Goal: Task Accomplishment & Management: Manage account settings

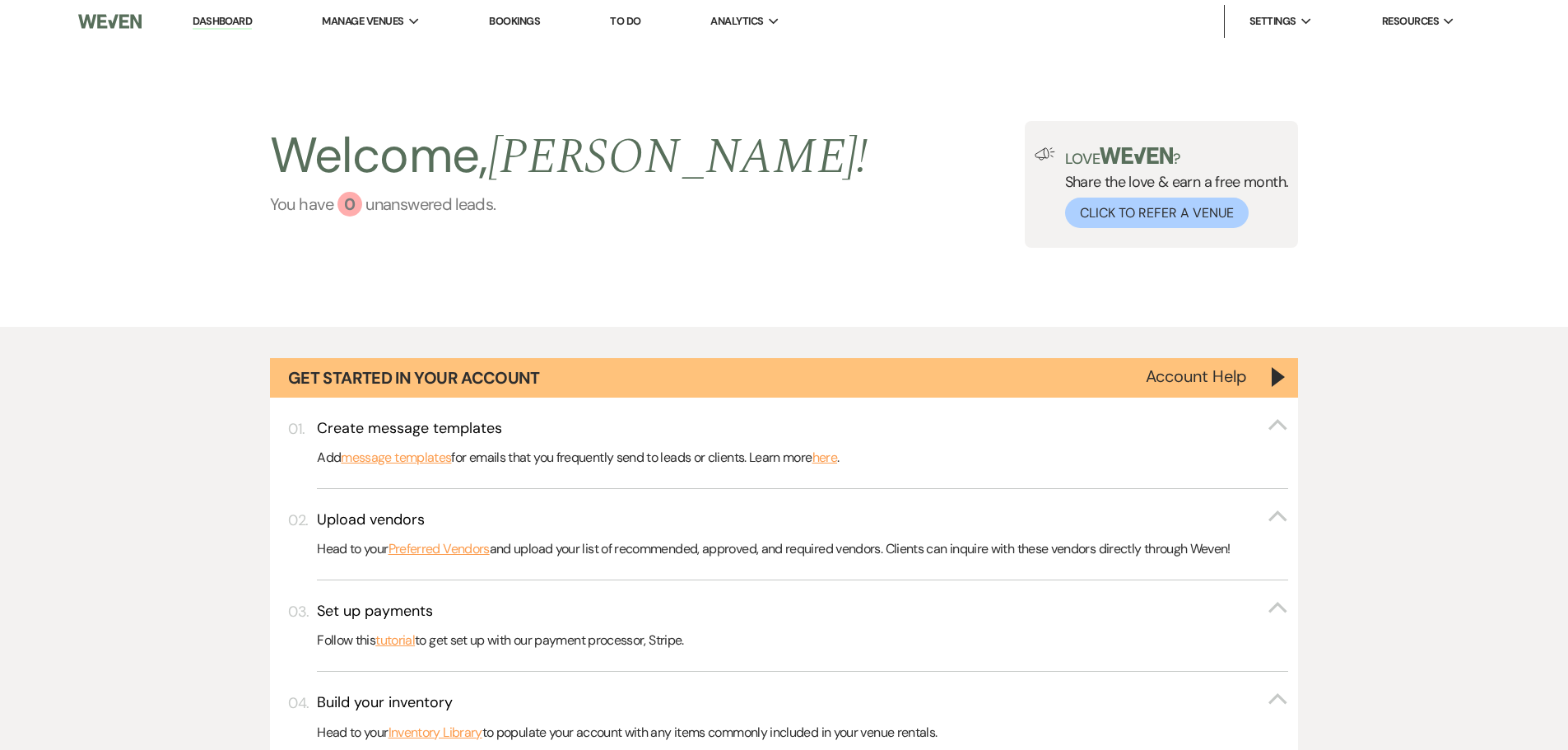
click at [351, 200] on div "0" at bounding box center [349, 204] width 24 height 24
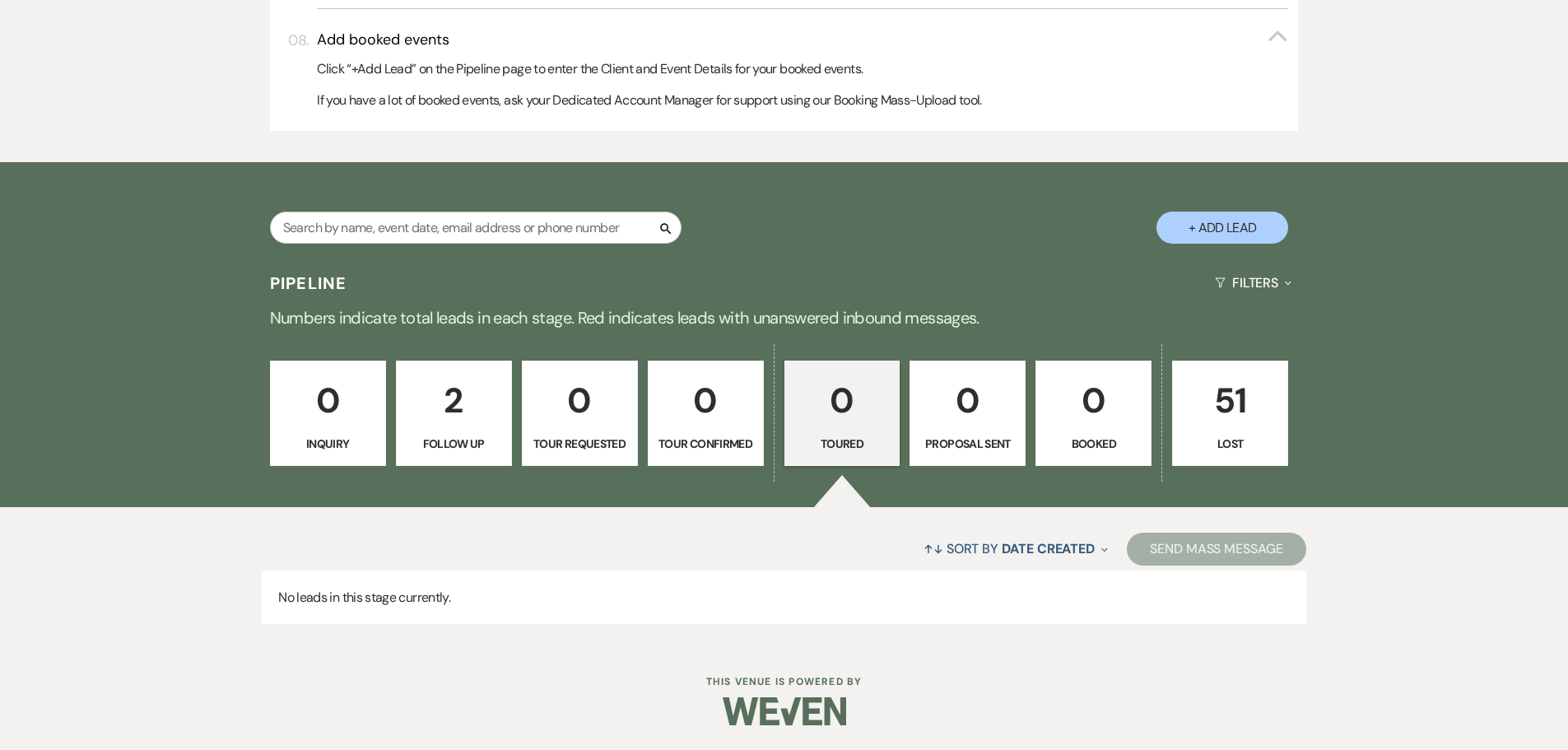
click at [471, 419] on p "2" at bounding box center [454, 400] width 94 height 56
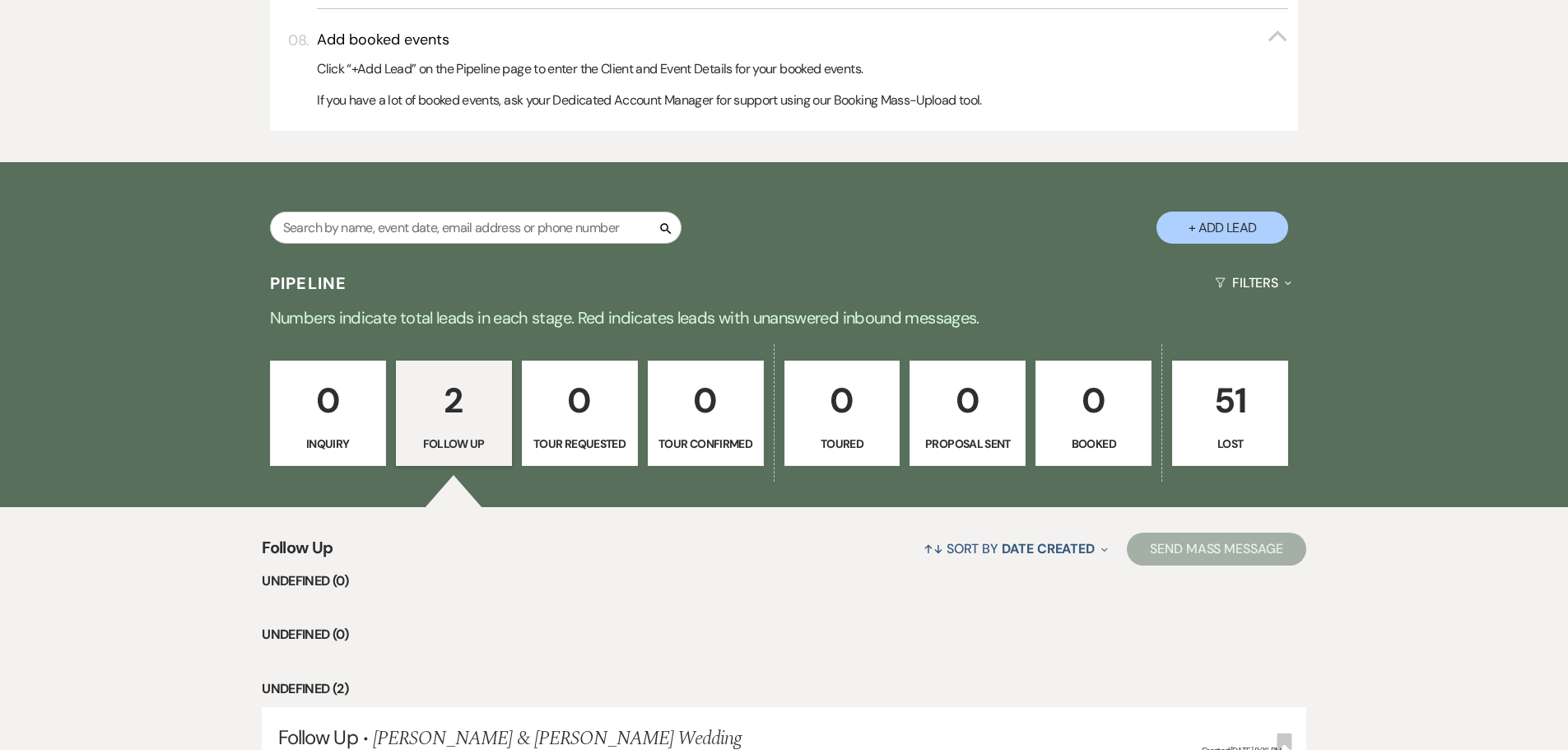
select select "9"
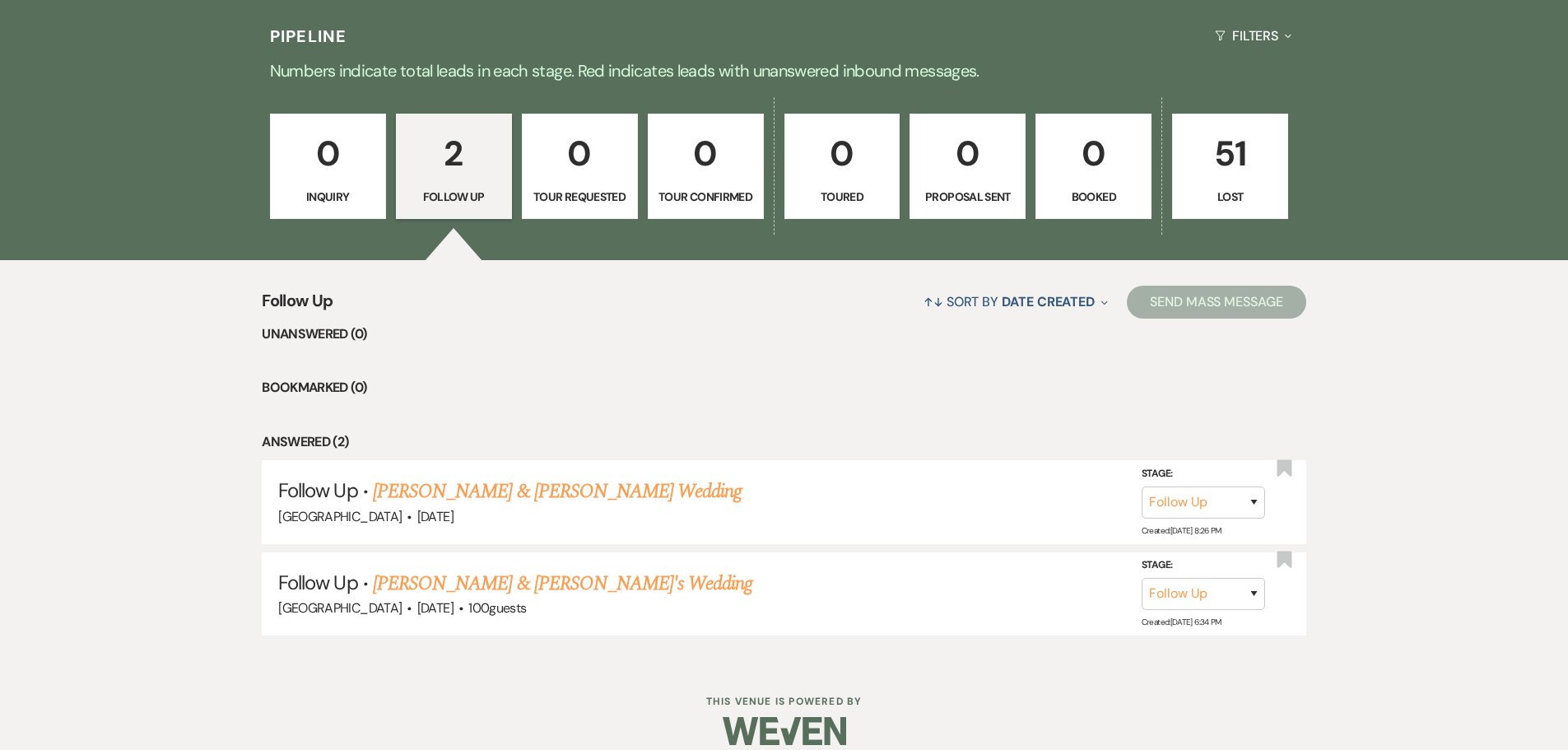
scroll to position [1379, 0]
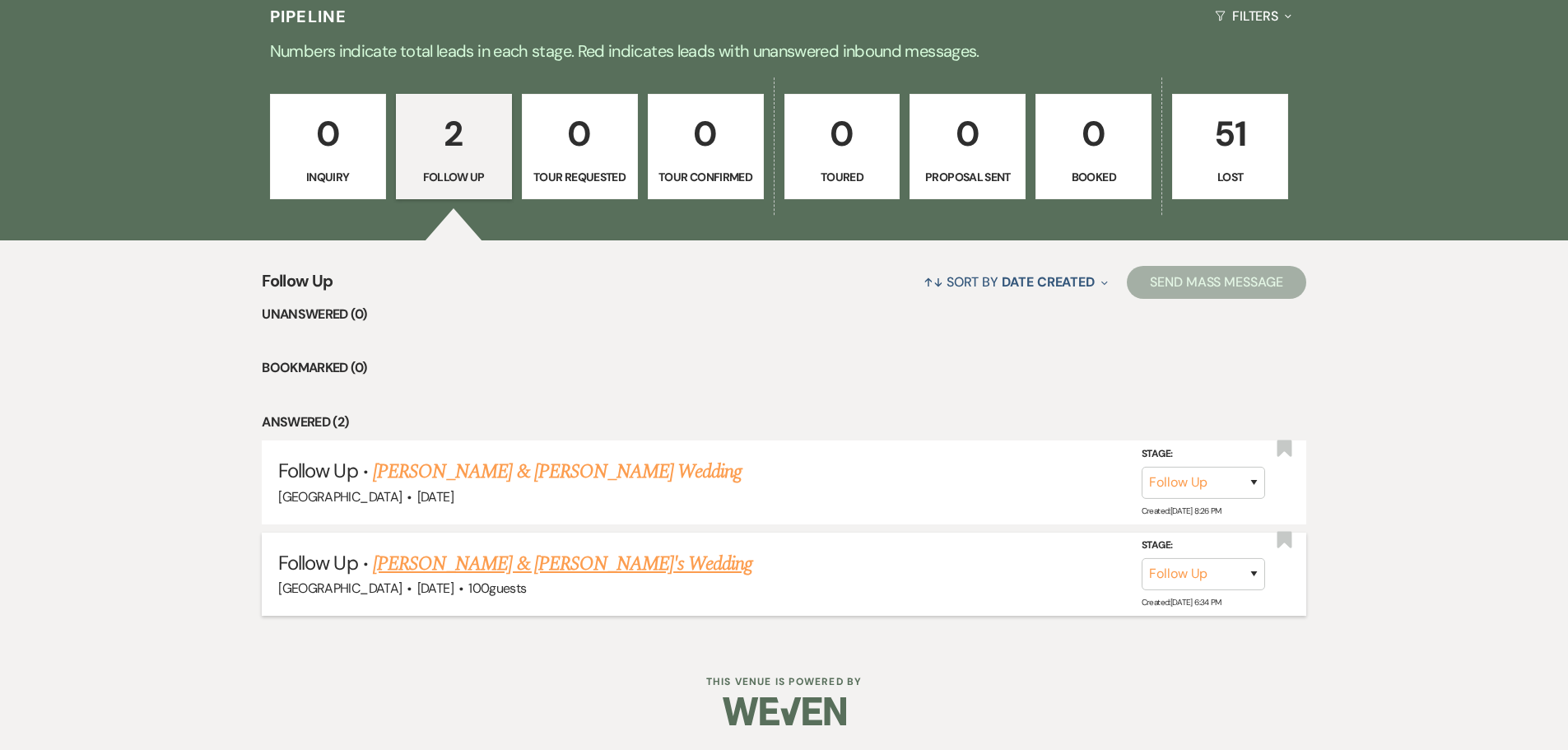
click at [525, 563] on link "[PERSON_NAME] & [PERSON_NAME]'s Wedding" at bounding box center [563, 563] width 380 height 29
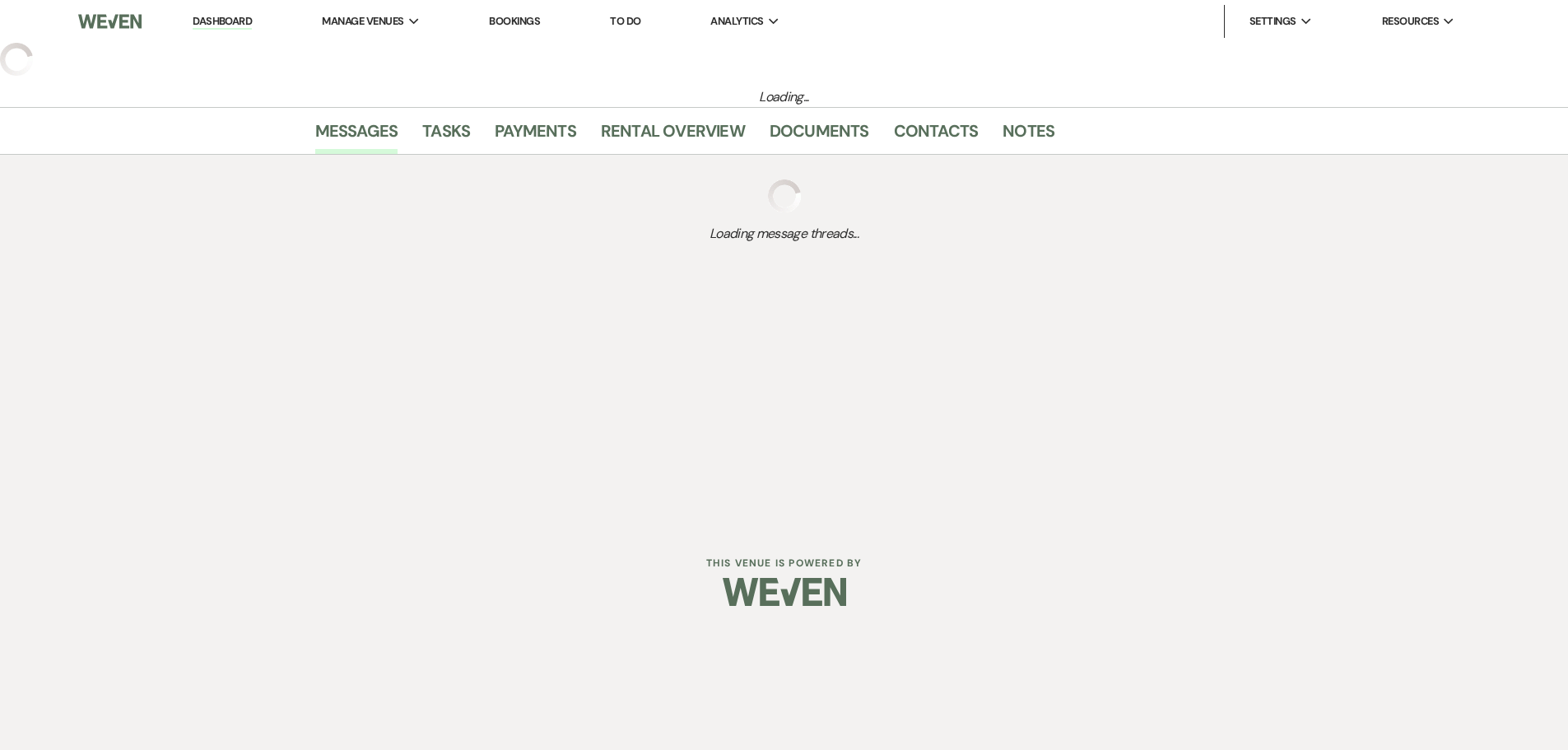
select select "9"
select select "5"
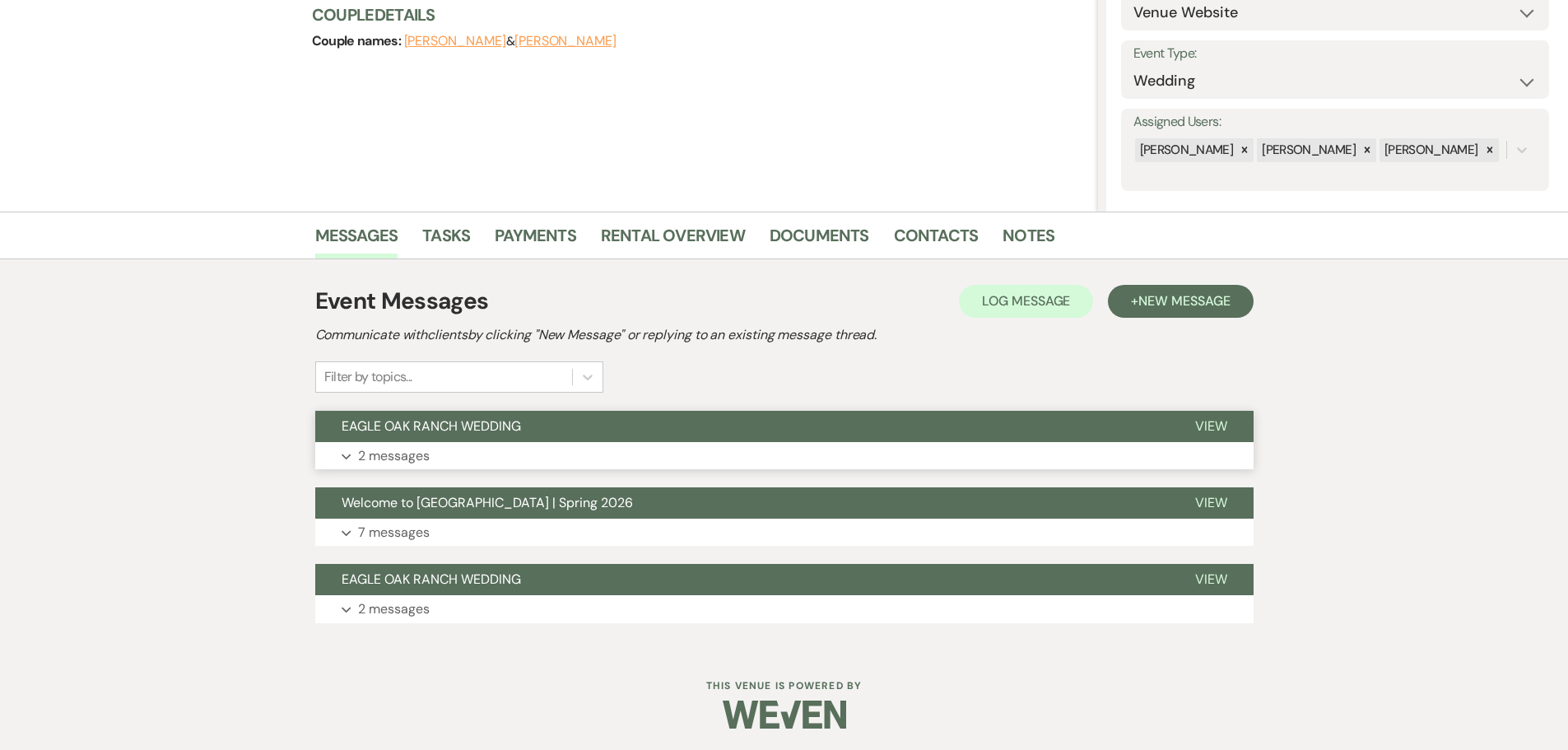
scroll to position [205, 0]
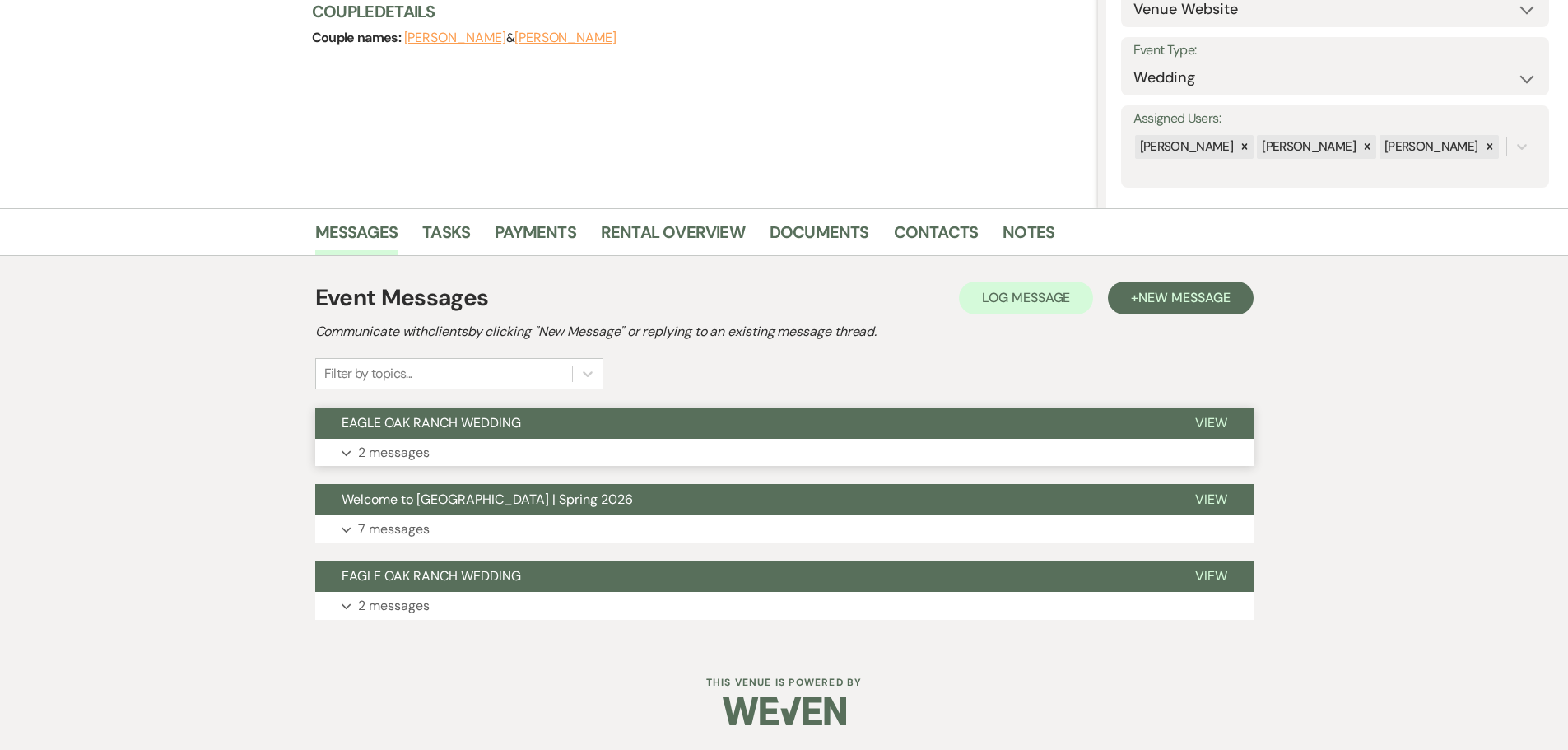
click at [687, 431] on button "EAGLE OAK RANCH WEDDING" at bounding box center [742, 423] width 853 height 31
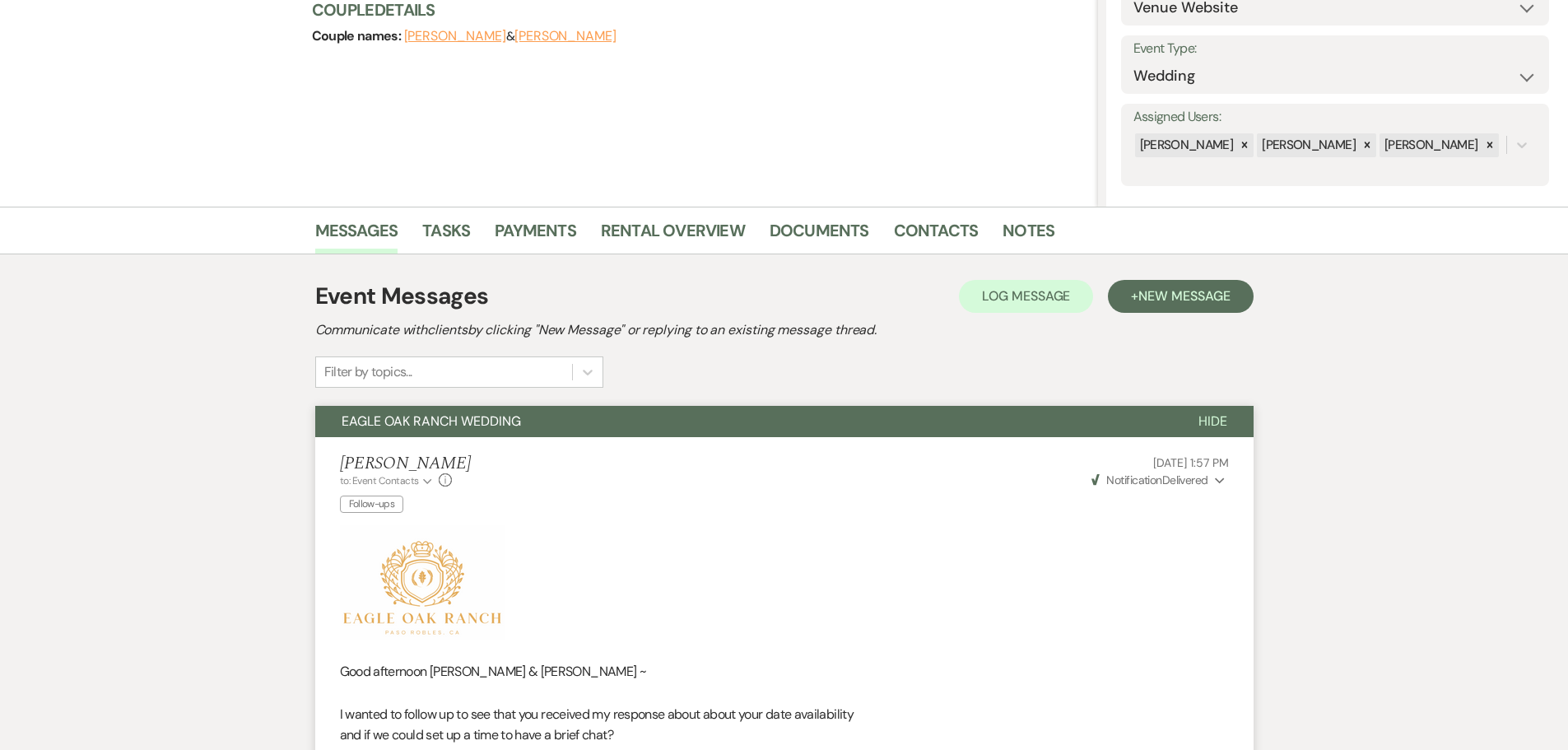
scroll to position [41, 0]
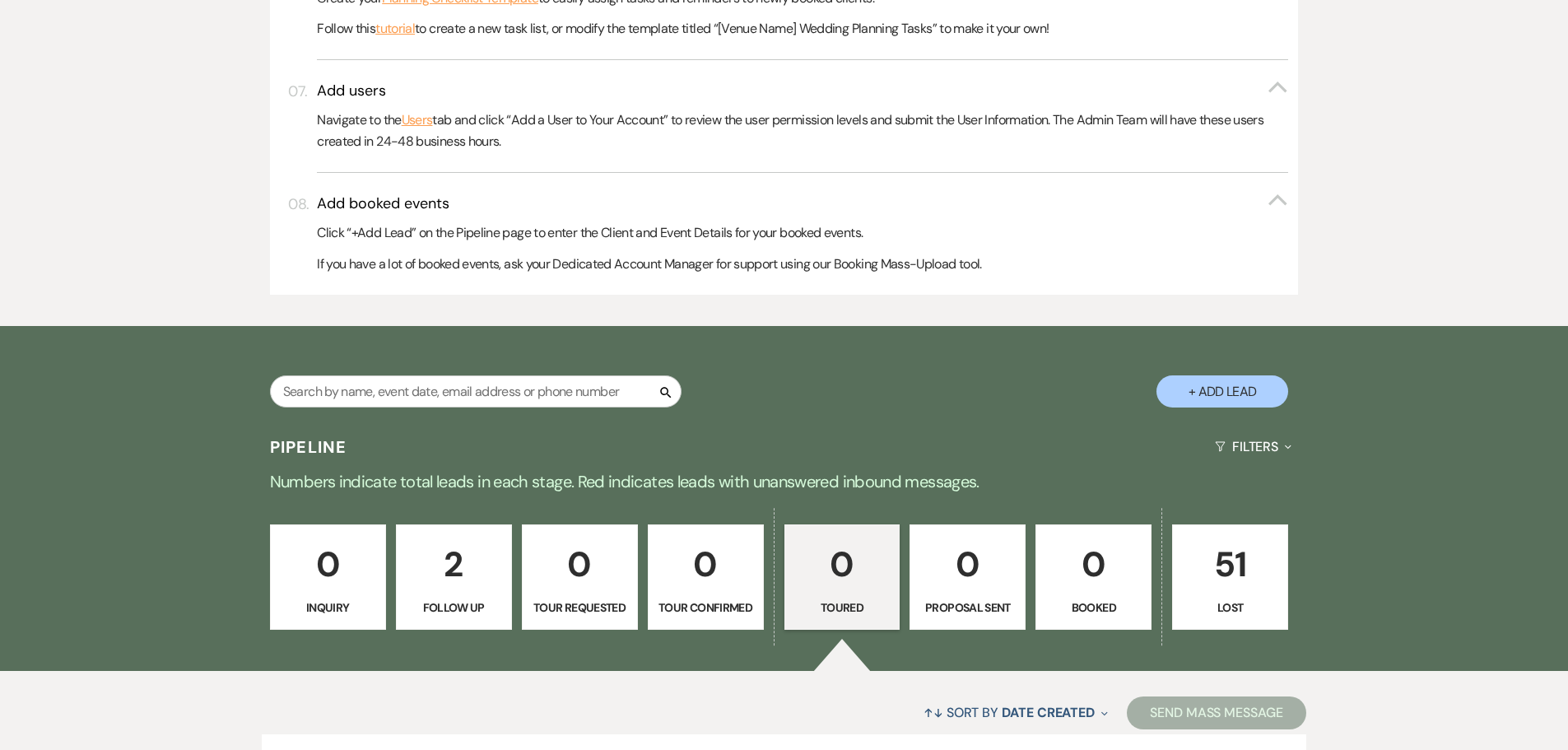
scroll to position [988, 0]
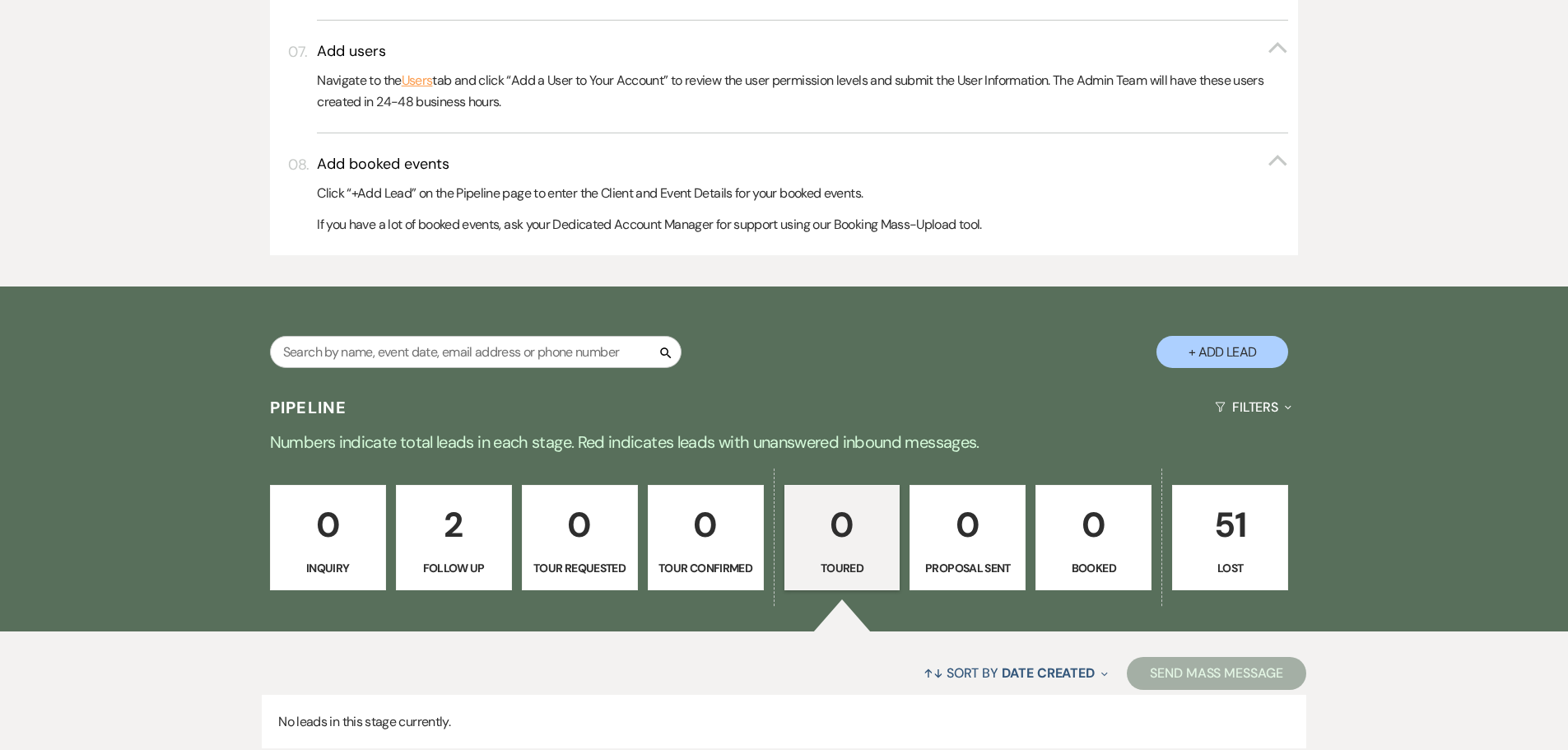
click at [463, 531] on p "2" at bounding box center [454, 525] width 94 height 56
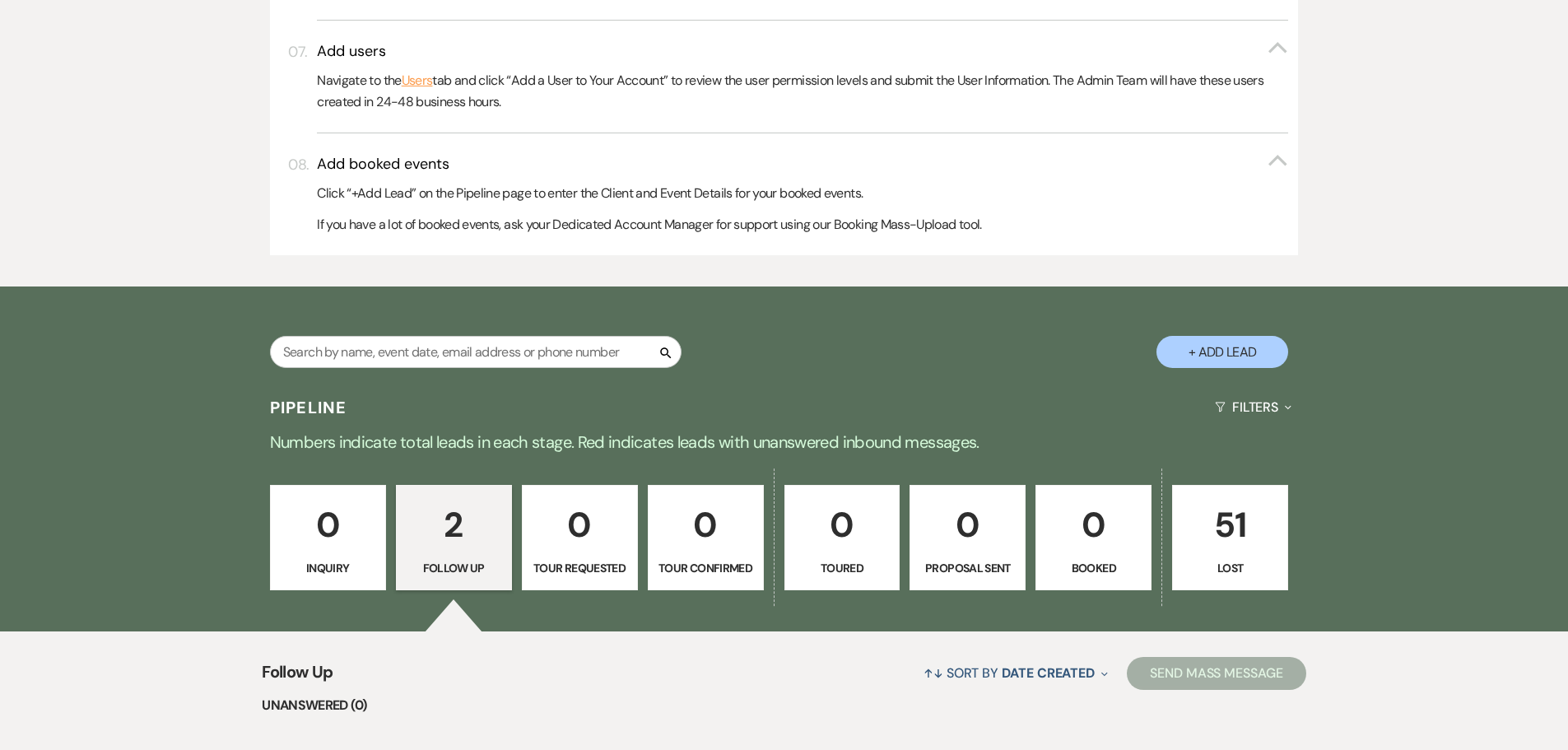
select select "9"
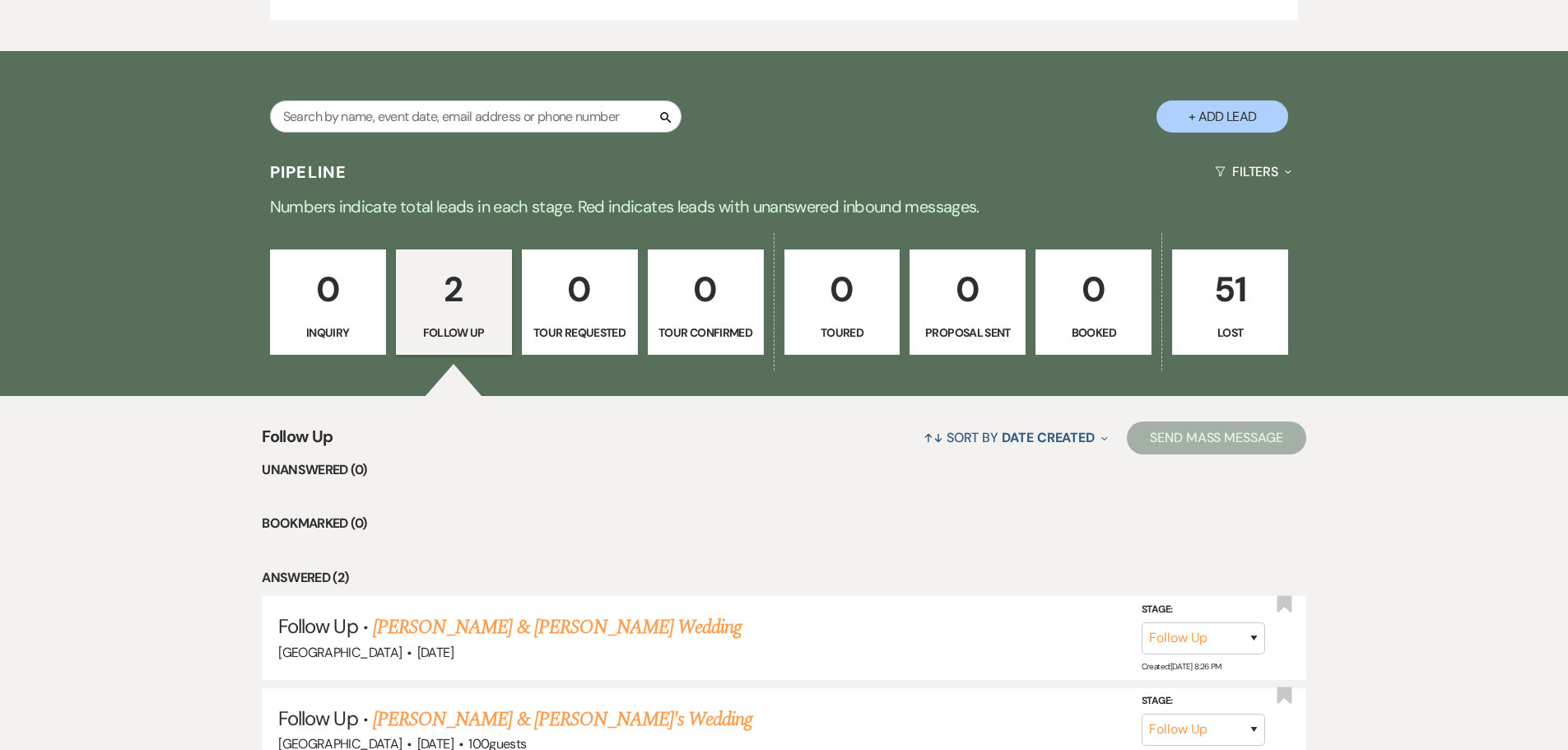
scroll to position [1317, 0]
